Goal: Register for event/course

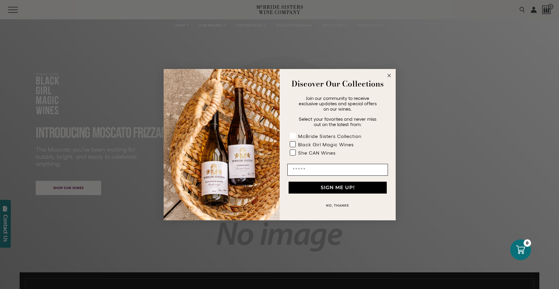
click at [293, 137] on rect "POPUP Form" at bounding box center [293, 136] width 6 height 6
click at [294, 147] on rect "POPUP Form" at bounding box center [293, 144] width 6 height 6
drag, startPoint x: 292, startPoint y: 153, endPoint x: 297, endPoint y: 171, distance: 18.4
click at [292, 154] on rect "POPUP Form" at bounding box center [293, 153] width 6 height 6
click at [305, 175] on input "Email" at bounding box center [337, 170] width 101 height 12
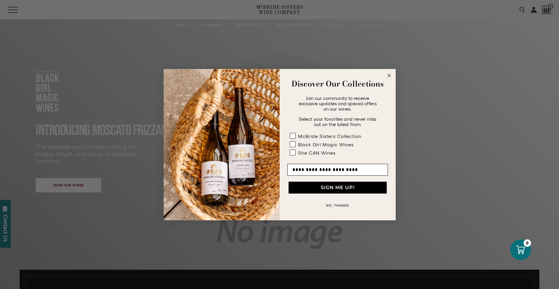
scroll to position [4, 0]
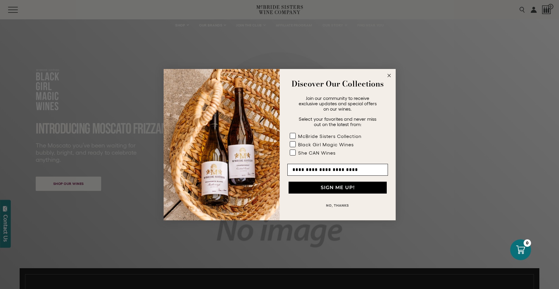
type input "**********"
click at [315, 188] on button "SIGN ME UP!" at bounding box center [337, 188] width 98 height 12
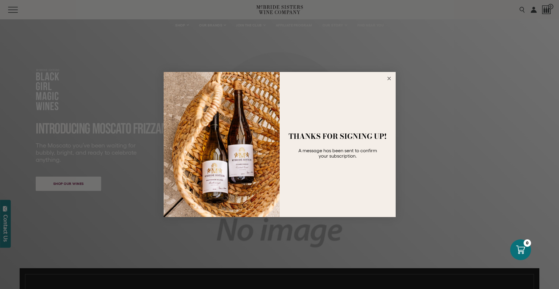
click at [388, 77] on icon "Close dialog" at bounding box center [389, 78] width 3 height 3
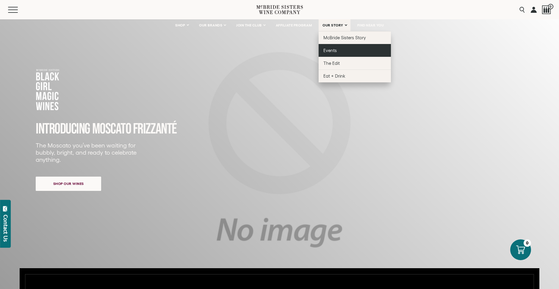
click at [333, 52] on span "Events" at bounding box center [329, 50] width 13 height 5
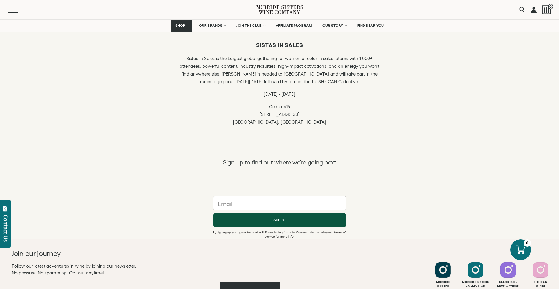
scroll to position [434, 0]
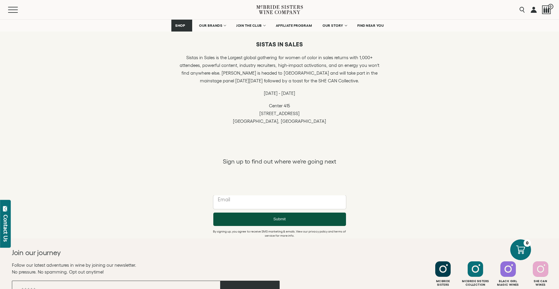
click at [239, 202] on input "text" at bounding box center [279, 202] width 133 height 14
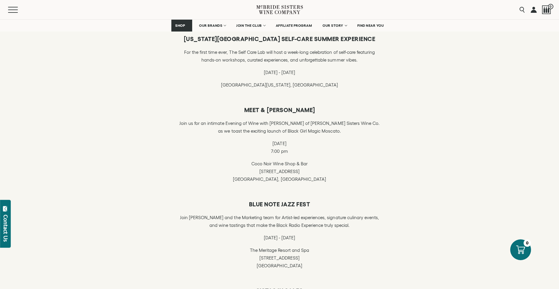
scroll to position [186, 0]
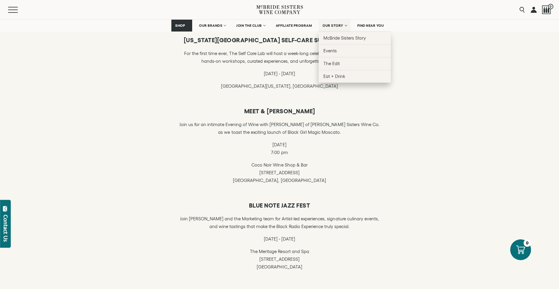
click at [336, 31] on link "OUR STORY" at bounding box center [335, 26] width 32 height 12
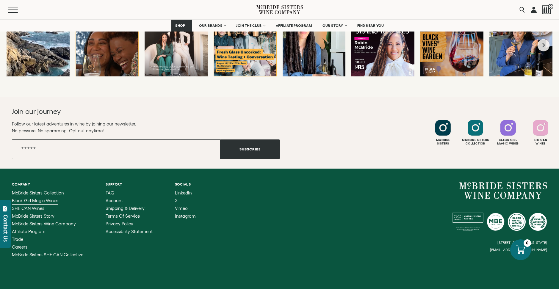
scroll to position [2328, 0]
